Goal: Check status: Verify the current state of an ongoing process or item

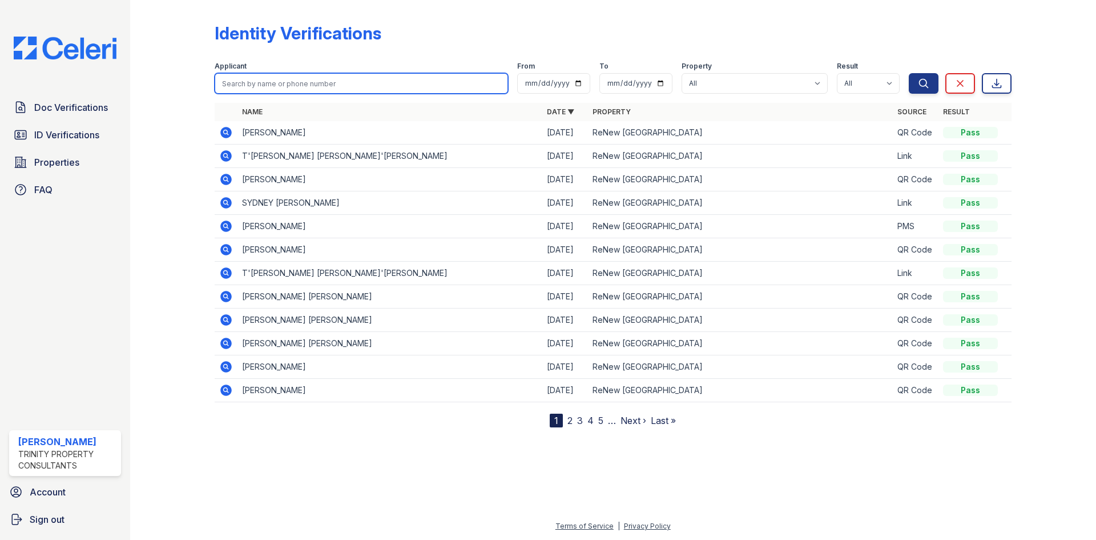
click at [337, 87] on input "search" at bounding box center [362, 83] width 294 height 21
type input "carlise"
click at [909, 73] on button "Search" at bounding box center [924, 83] width 30 height 21
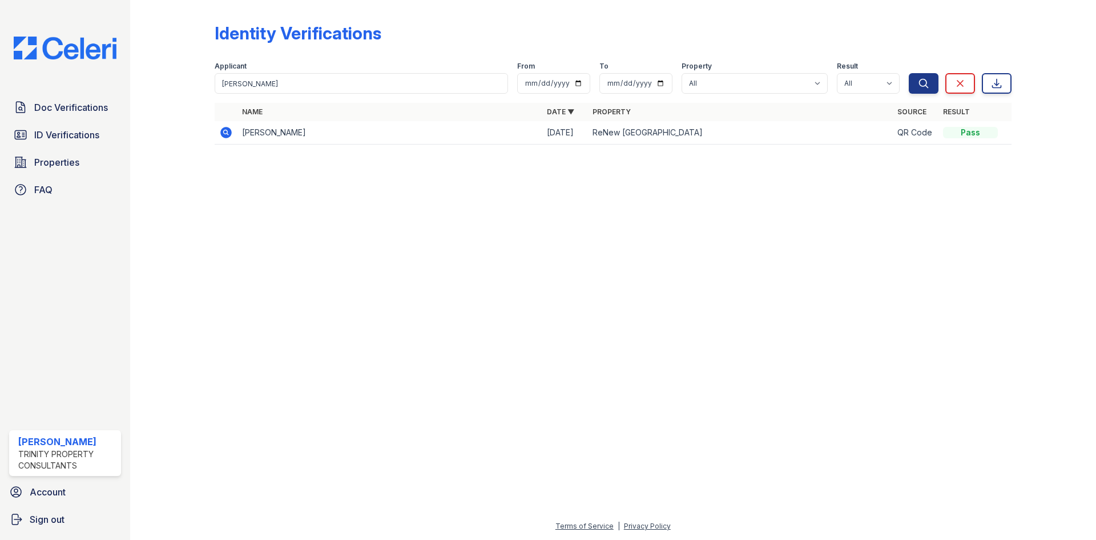
click at [224, 130] on icon at bounding box center [226, 133] width 14 height 14
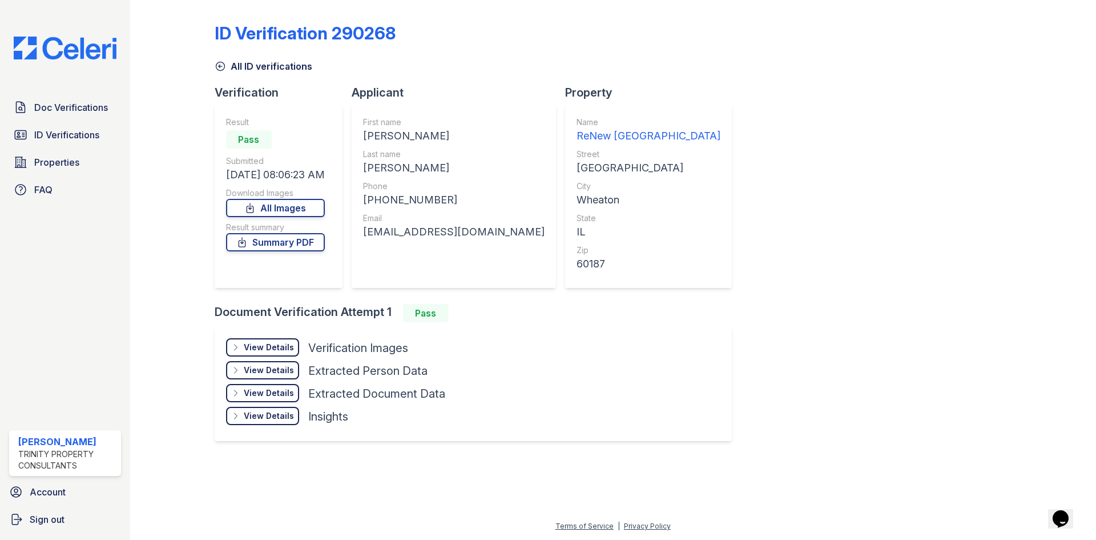
click at [288, 348] on div "View Details" at bounding box center [269, 346] width 50 height 11
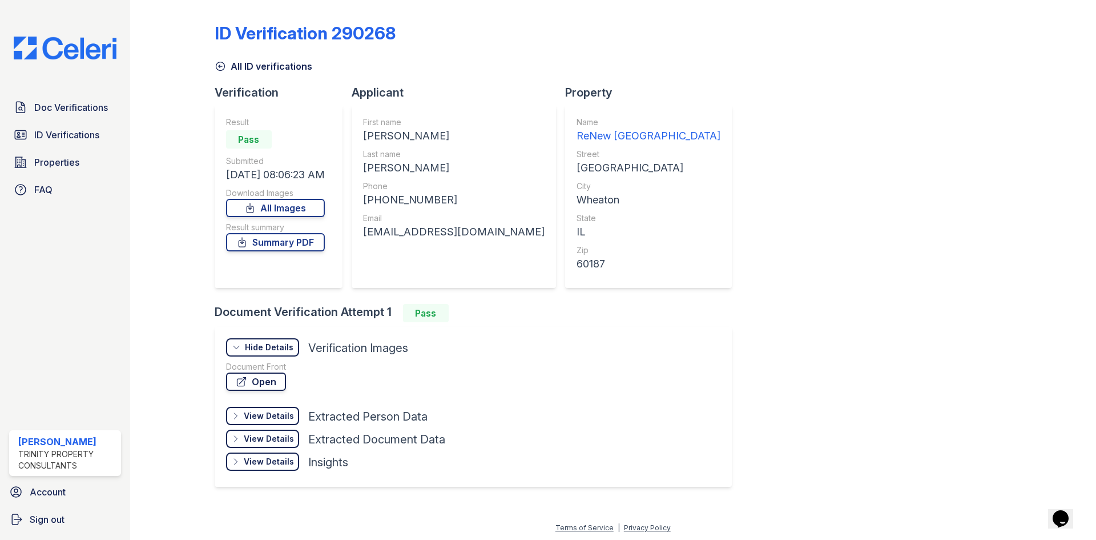
click at [252, 383] on link "Open" at bounding box center [256, 381] width 60 height 18
click at [67, 116] on link "Doc Verifications" at bounding box center [65, 107] width 112 height 23
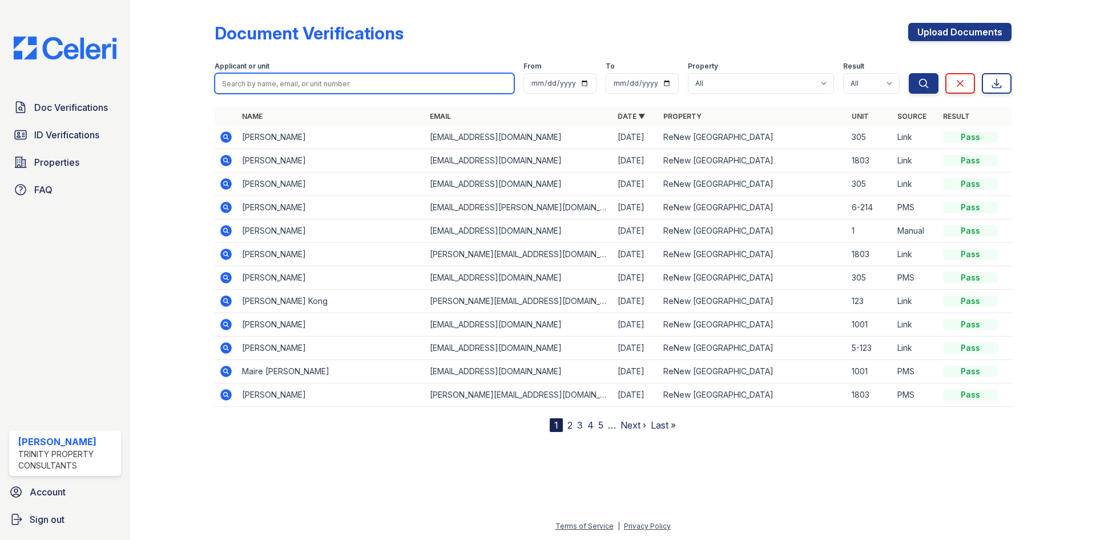
click at [322, 87] on input "search" at bounding box center [365, 83] width 300 height 21
type input "keir"
click at [909, 73] on button "Search" at bounding box center [924, 83] width 30 height 21
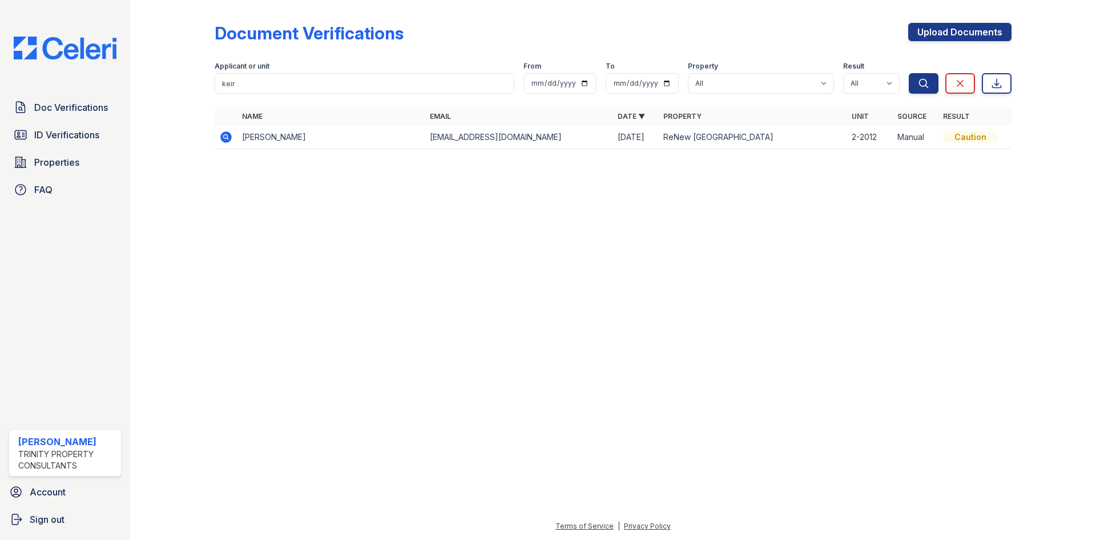
click at [230, 131] on icon at bounding box center [226, 137] width 14 height 14
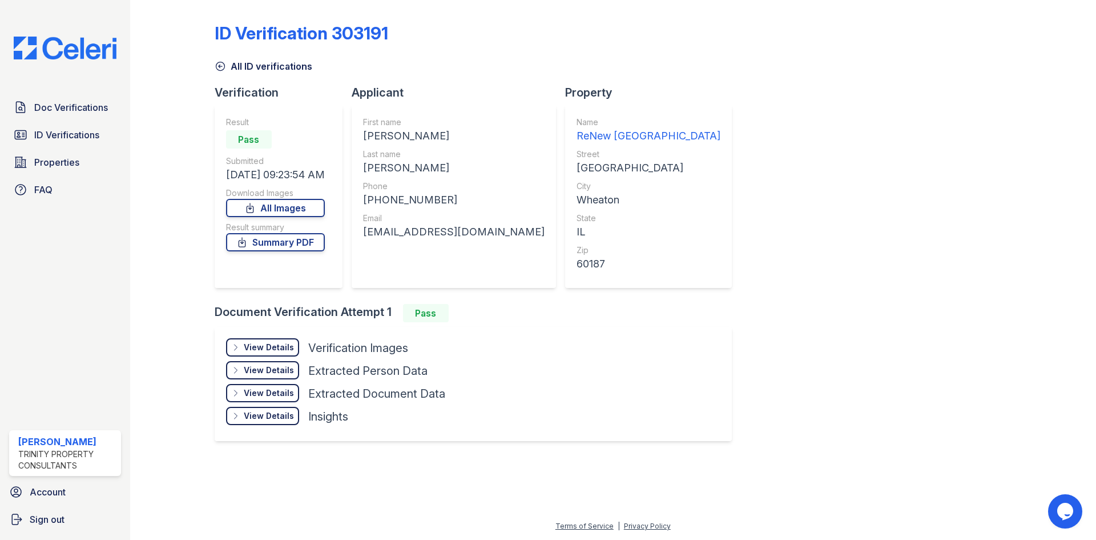
click at [260, 327] on div "View Details Details Hide Details Details Verification Images Face Open Documen…" at bounding box center [473, 384] width 517 height 114
click at [247, 354] on div "View Details Details" at bounding box center [262, 347] width 73 height 18
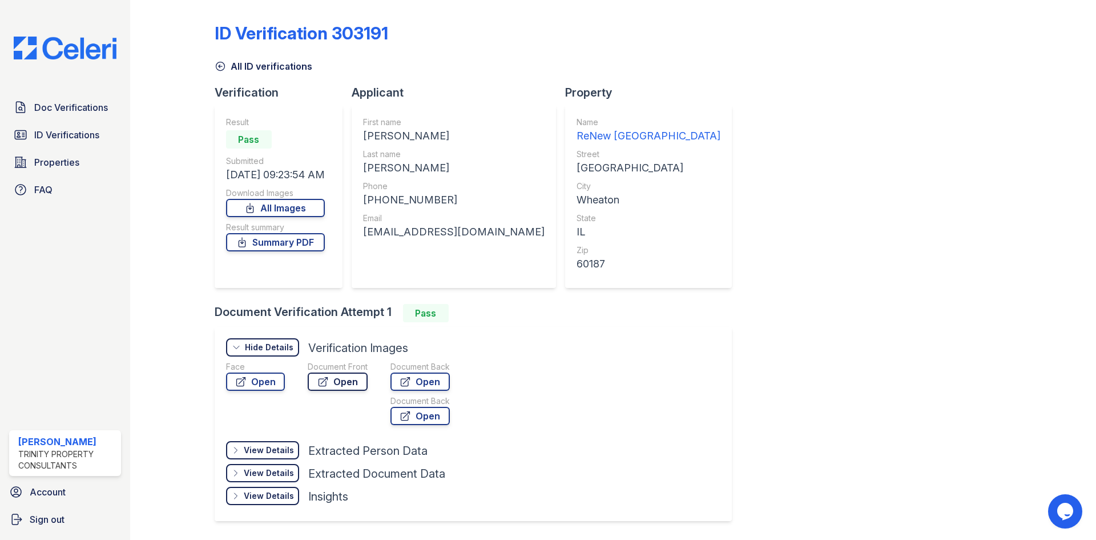
click at [357, 387] on link "Open" at bounding box center [338, 381] width 60 height 18
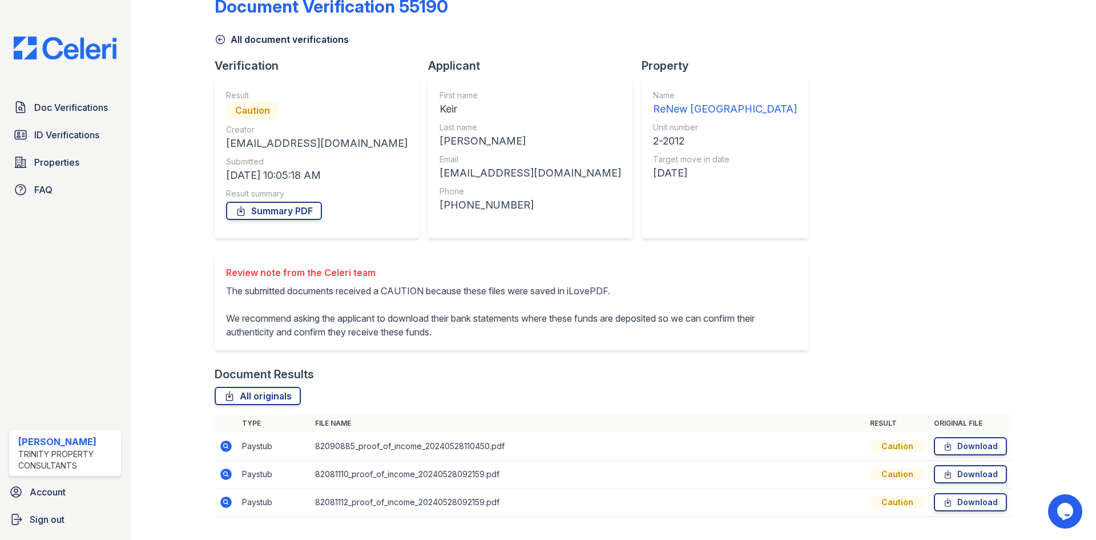
scroll to position [54, 0]
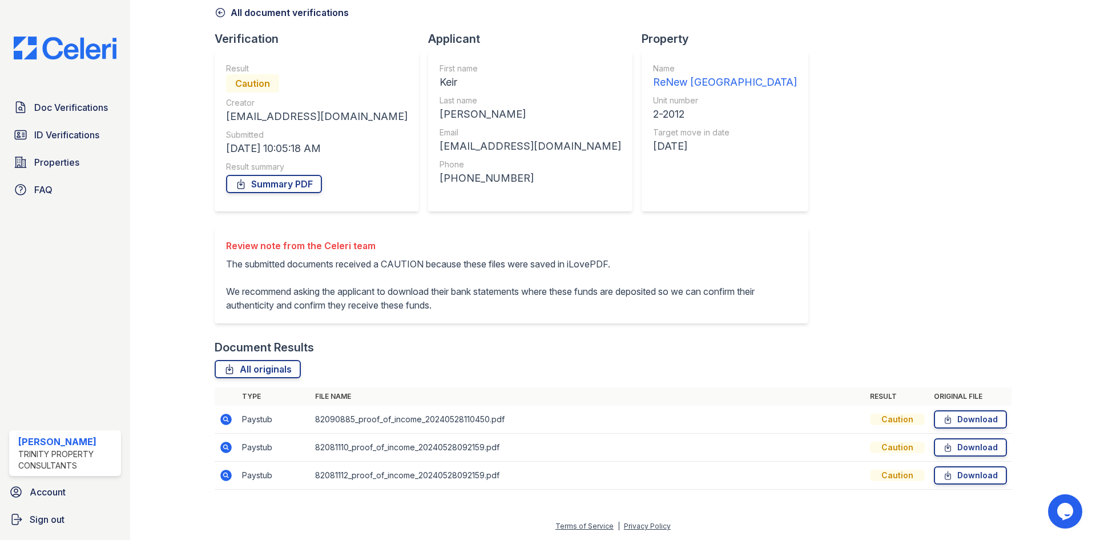
click at [230, 420] on icon at bounding box center [225, 418] width 11 height 11
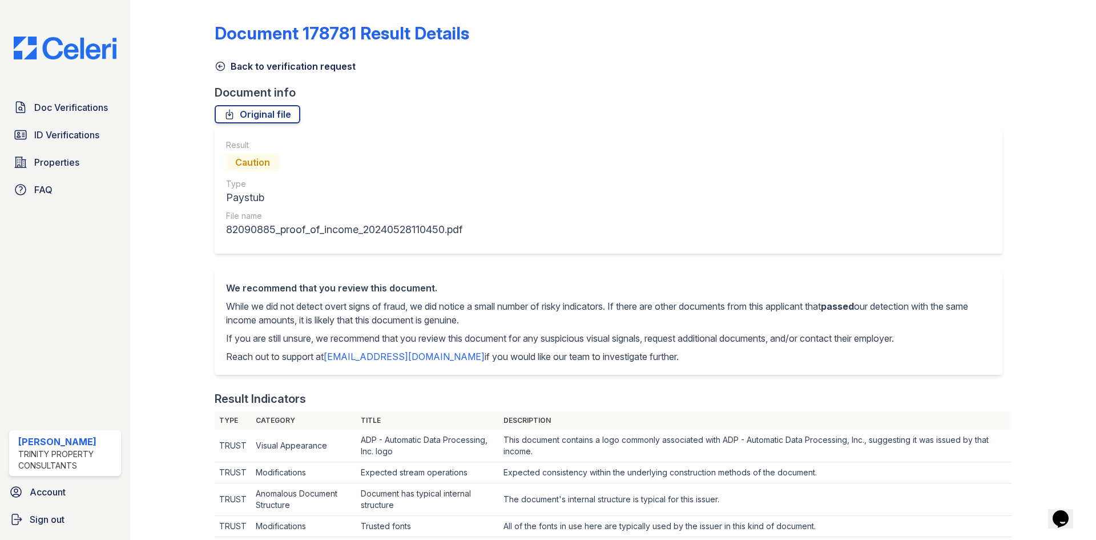
click at [238, 55] on div "Back to verification request" at bounding box center [613, 63] width 797 height 21
click at [227, 65] on link "Back to verification request" at bounding box center [285, 66] width 141 height 14
